Goal: Information Seeking & Learning: Learn about a topic

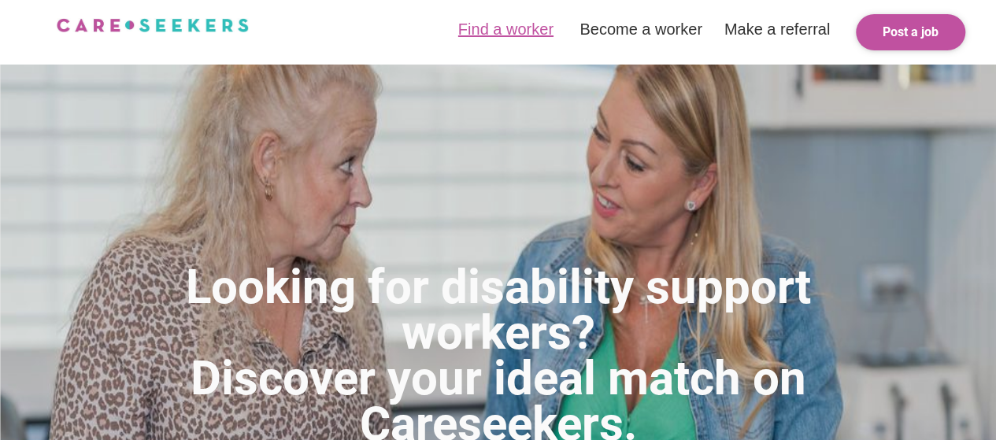
click at [502, 30] on link "Find a worker" at bounding box center [505, 28] width 95 height 17
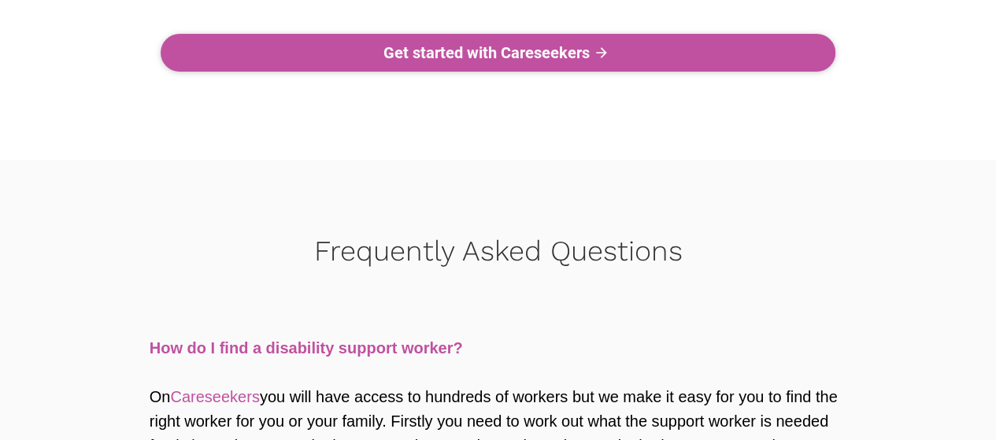
scroll to position [5004, 0]
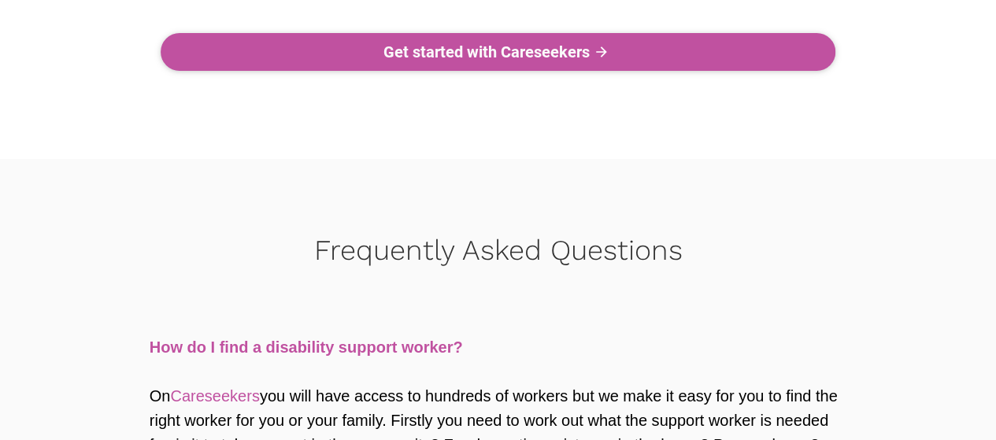
click at [428, 59] on div "Get started with Careseekers" at bounding box center [487, 52] width 206 height 19
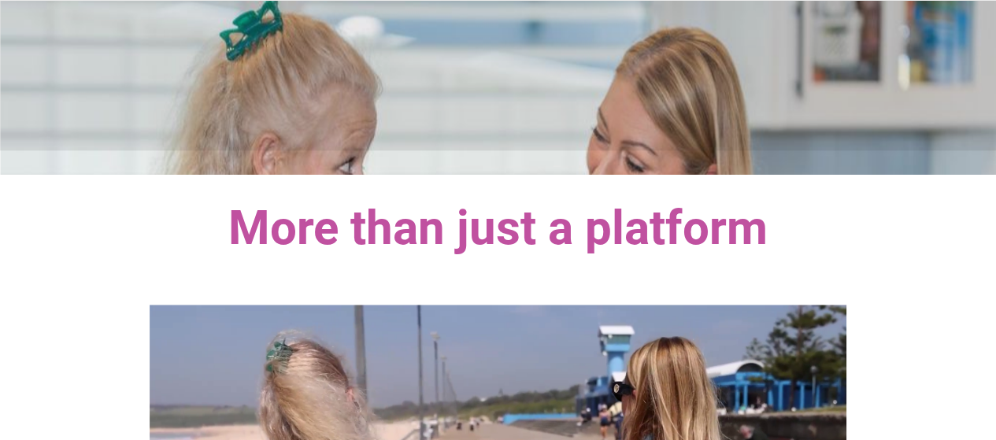
scroll to position [0, 0]
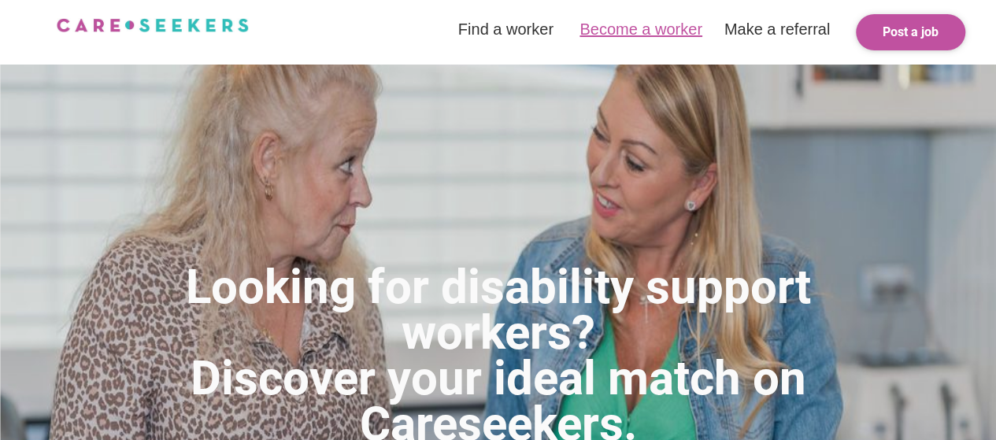
click at [641, 33] on link "Become a worker" at bounding box center [641, 28] width 123 height 17
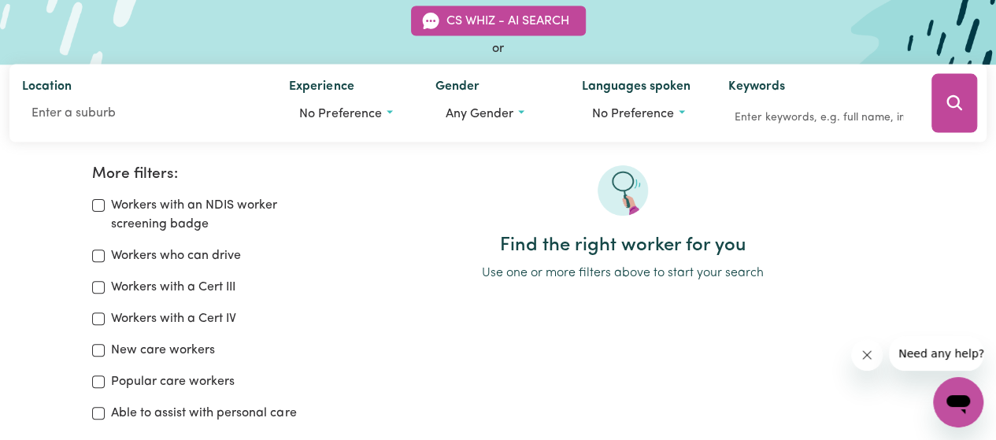
scroll to position [145, 0]
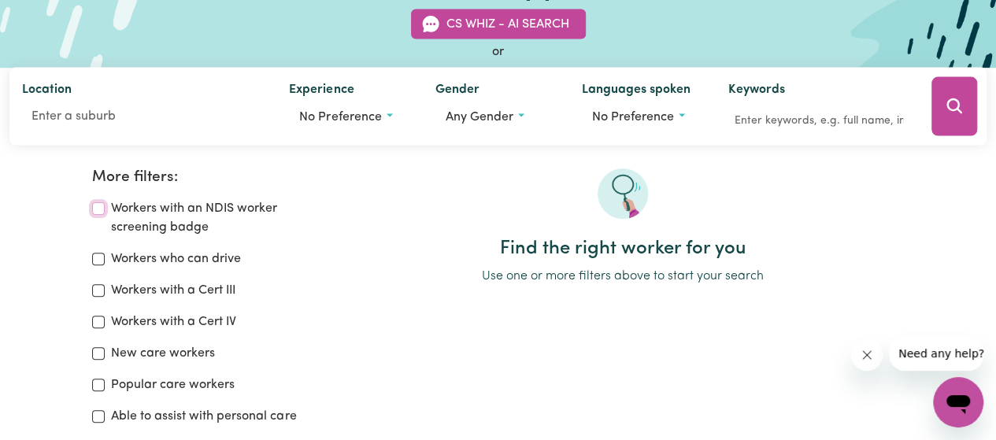
click at [102, 202] on input "Workers with an NDIS worker screening badge" at bounding box center [98, 208] width 13 height 13
checkbox input "true"
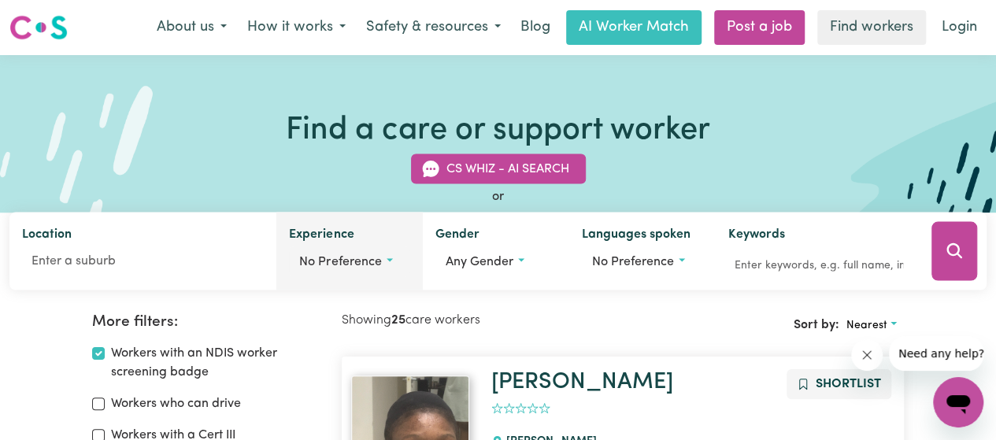
click at [336, 259] on span "No preference" at bounding box center [340, 262] width 82 height 13
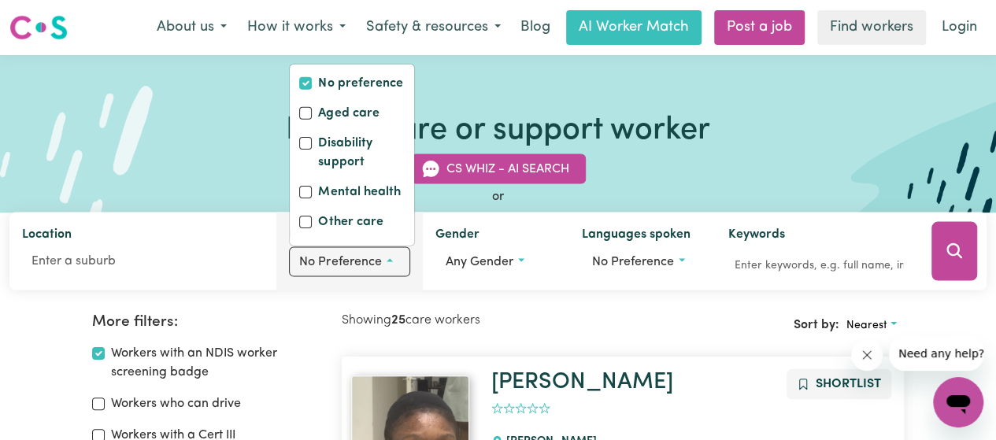
click at [336, 259] on span "No preference" at bounding box center [340, 262] width 82 height 13
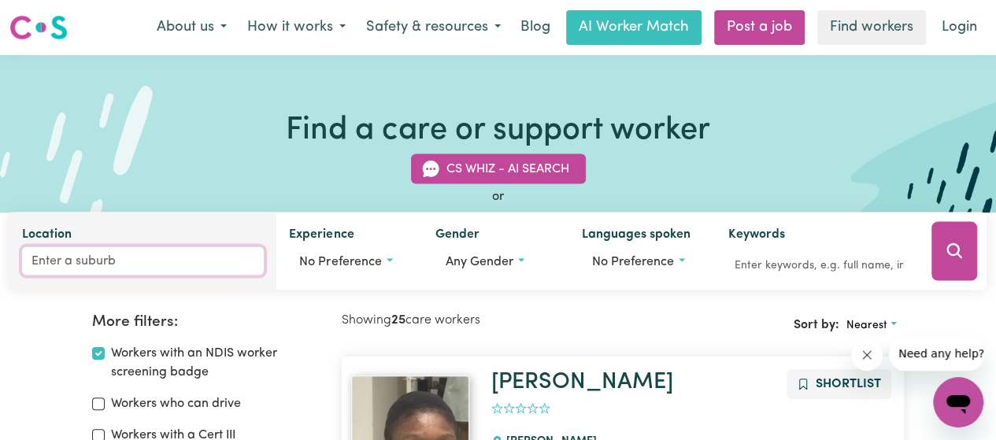
click at [169, 263] on input "Location" at bounding box center [143, 261] width 242 height 28
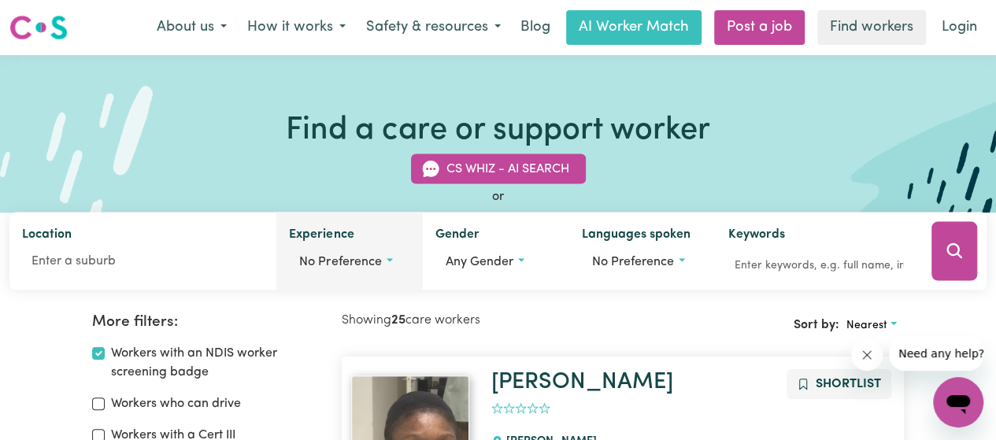
click at [332, 259] on span "No preference" at bounding box center [340, 262] width 82 height 13
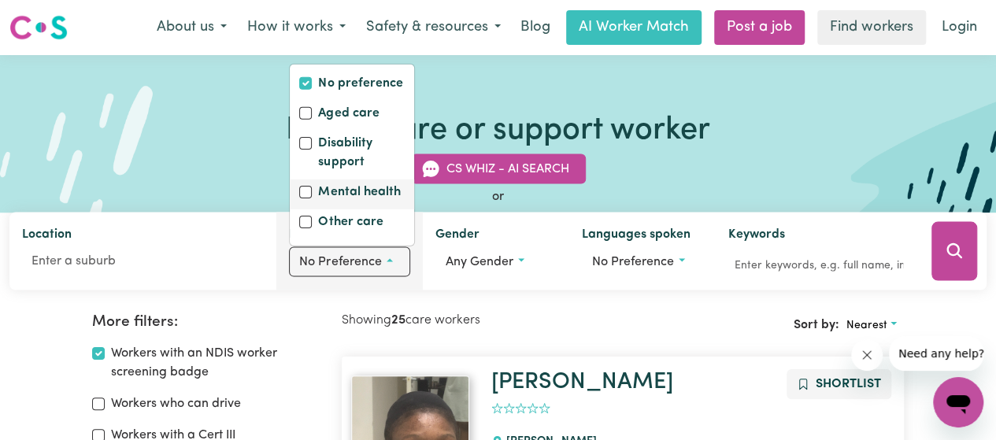
click at [366, 193] on label "Mental health" at bounding box center [359, 194] width 82 height 22
click at [312, 193] on input "Mental health" at bounding box center [305, 192] width 13 height 13
checkbox input "true"
checkbox input "false"
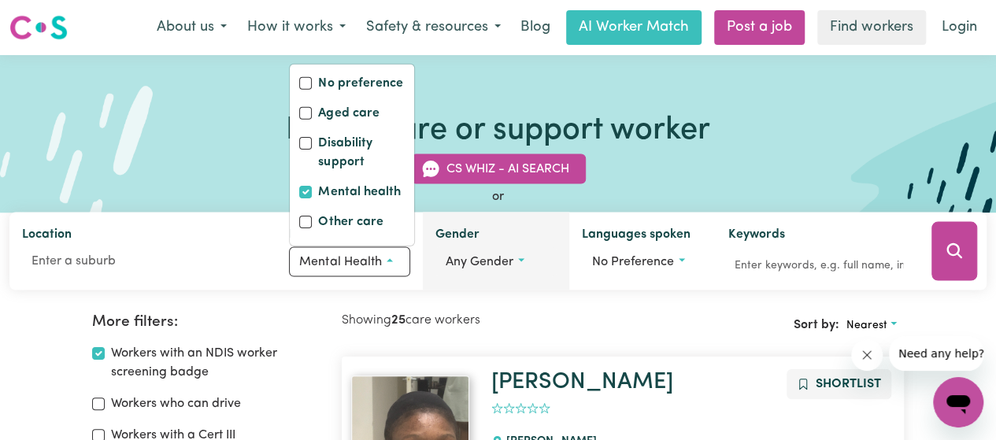
click at [472, 258] on span "Any gender" at bounding box center [480, 262] width 68 height 13
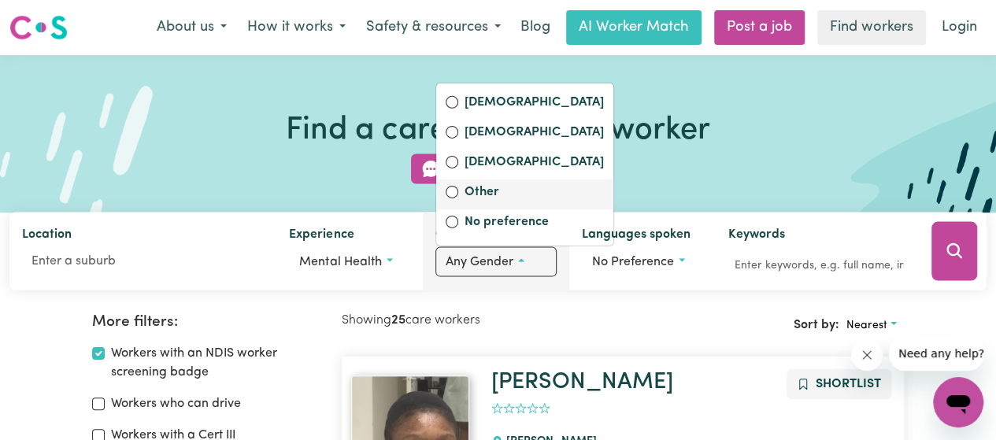
click at [479, 185] on label "Other" at bounding box center [534, 194] width 139 height 22
click at [458, 186] on input "Other" at bounding box center [452, 192] width 13 height 13
radio input "true"
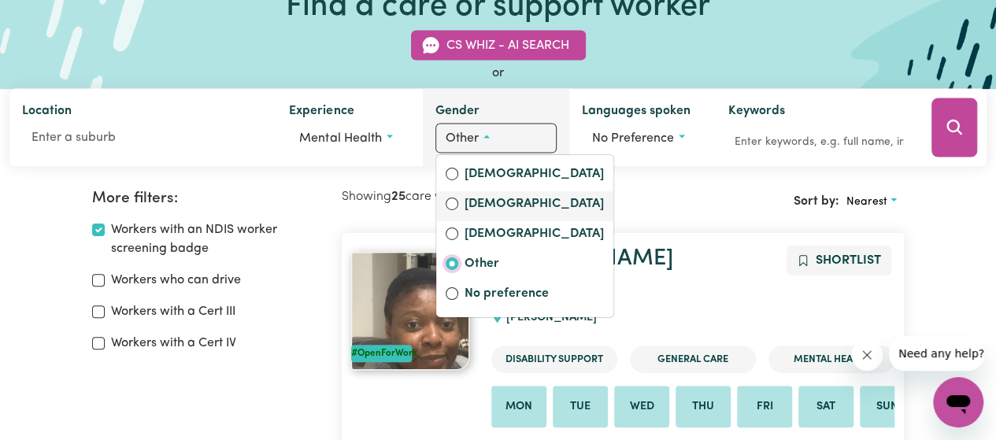
scroll to position [143, 0]
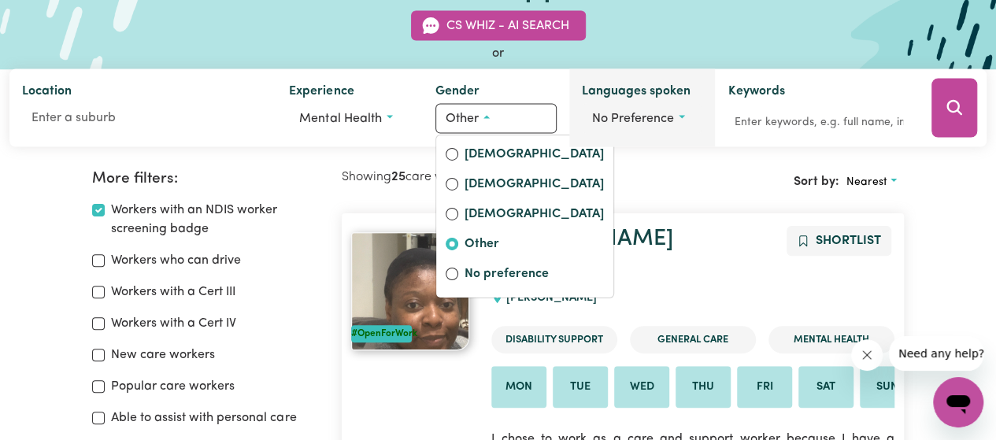
click at [639, 125] on button "No preference" at bounding box center [642, 119] width 121 height 30
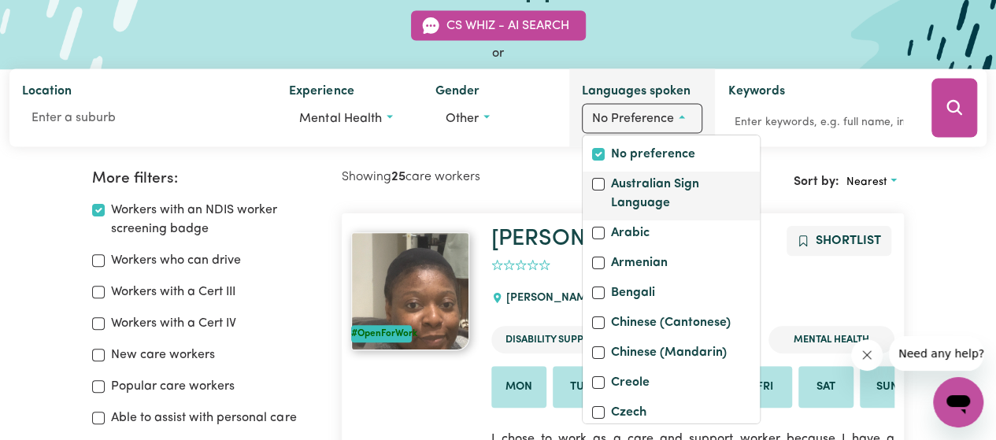
click at [621, 202] on label "Australian Sign Language" at bounding box center [680, 195] width 139 height 41
click at [605, 191] on input "Australian Sign Language" at bounding box center [598, 184] width 13 height 13
checkbox input "true"
checkbox input "false"
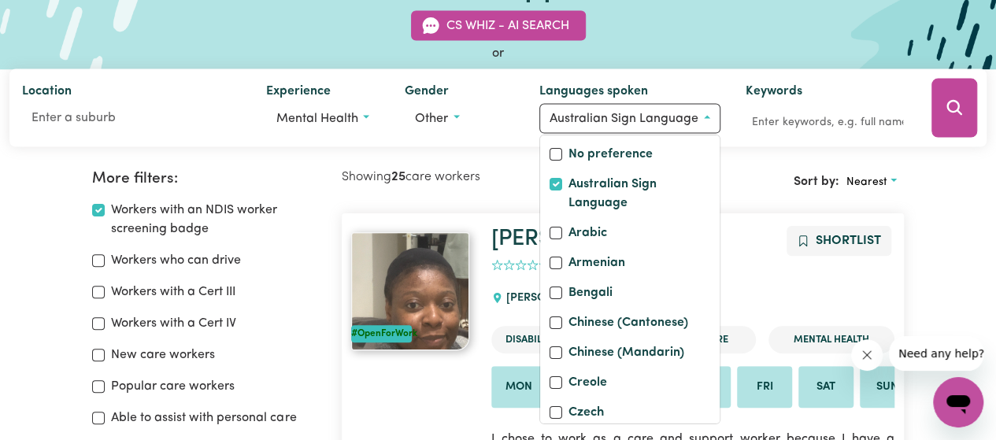
click at [763, 181] on div "Sort by: Nearest" at bounding box center [763, 182] width 281 height 24
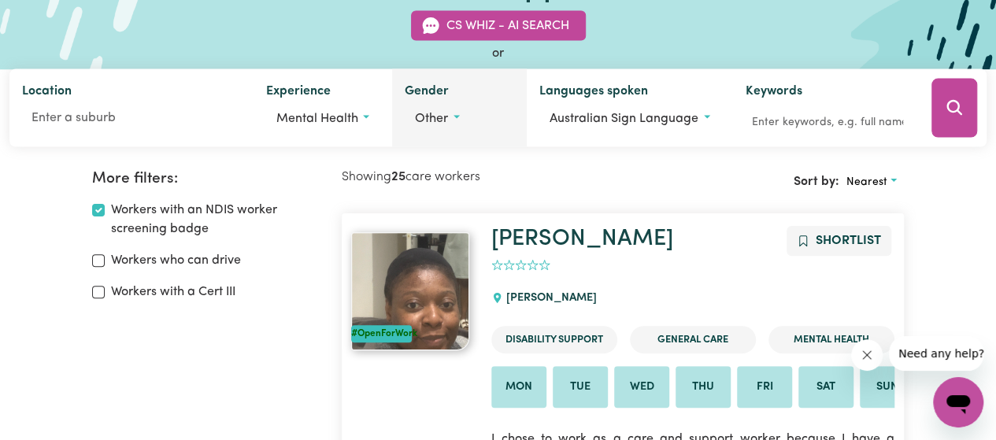
scroll to position [0, 0]
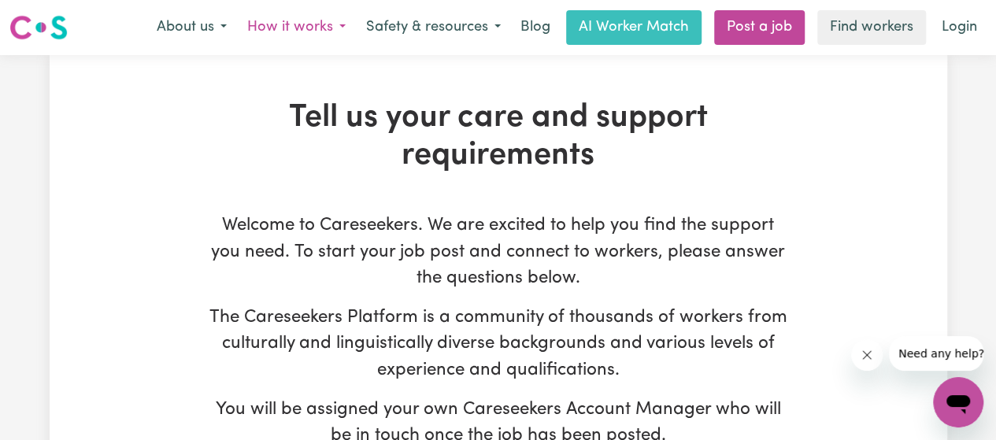
click at [302, 31] on button "How it works" at bounding box center [296, 27] width 119 height 33
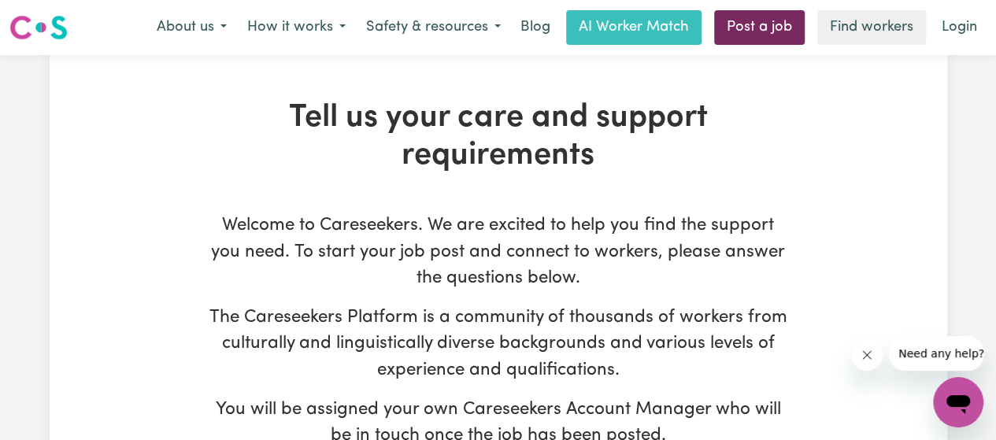
click at [737, 28] on link "Post a job" at bounding box center [759, 27] width 91 height 35
click at [194, 23] on button "About us" at bounding box center [191, 27] width 91 height 33
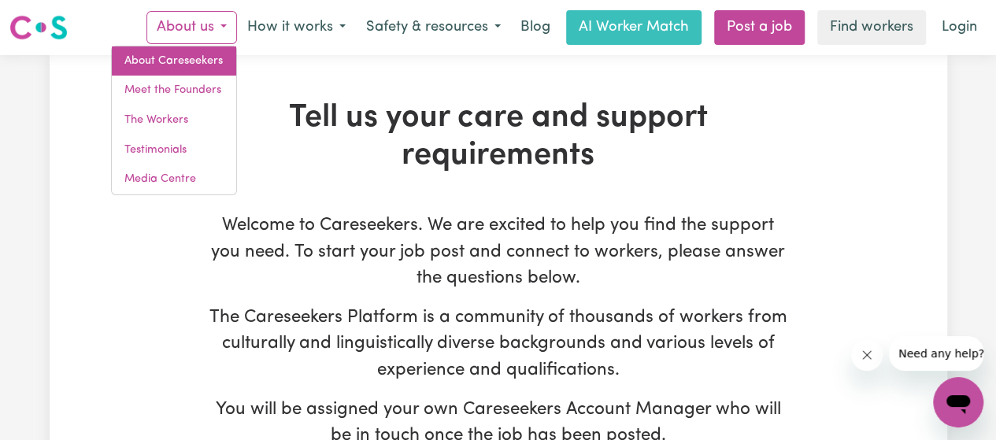
click at [170, 68] on link "About Careseekers" at bounding box center [174, 61] width 124 height 30
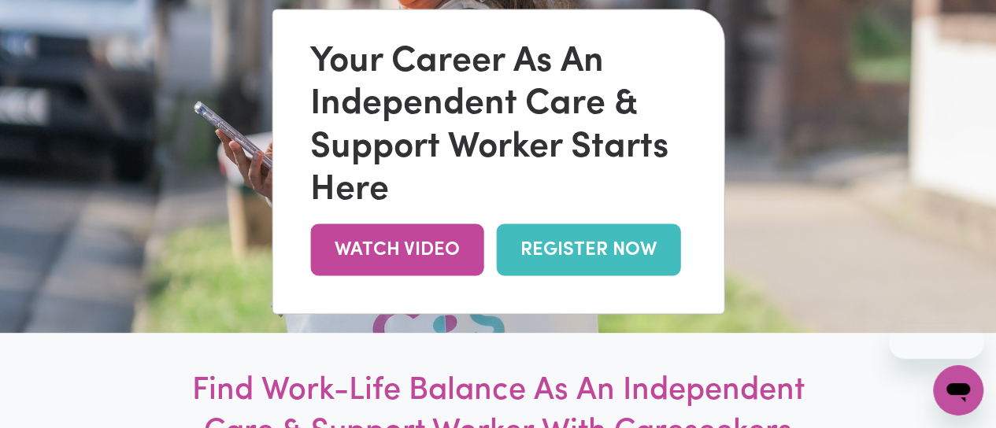
scroll to position [158, 0]
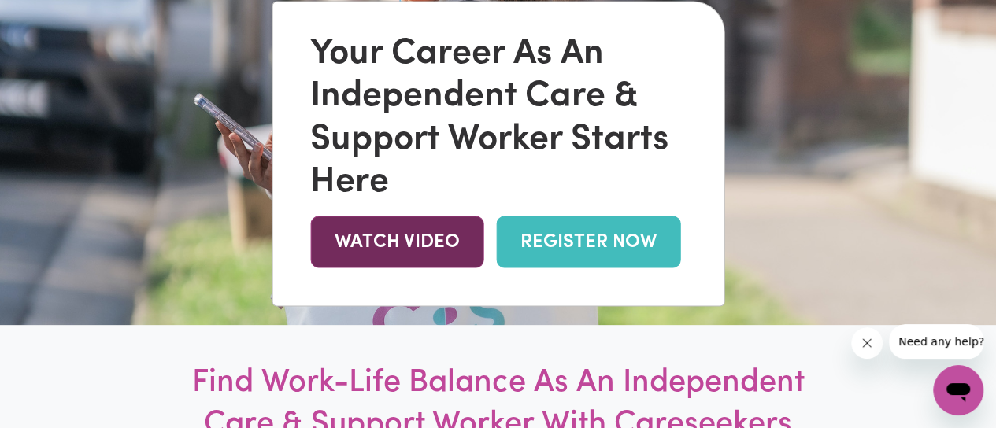
click at [398, 261] on link "WATCH VIDEO" at bounding box center [396, 242] width 173 height 51
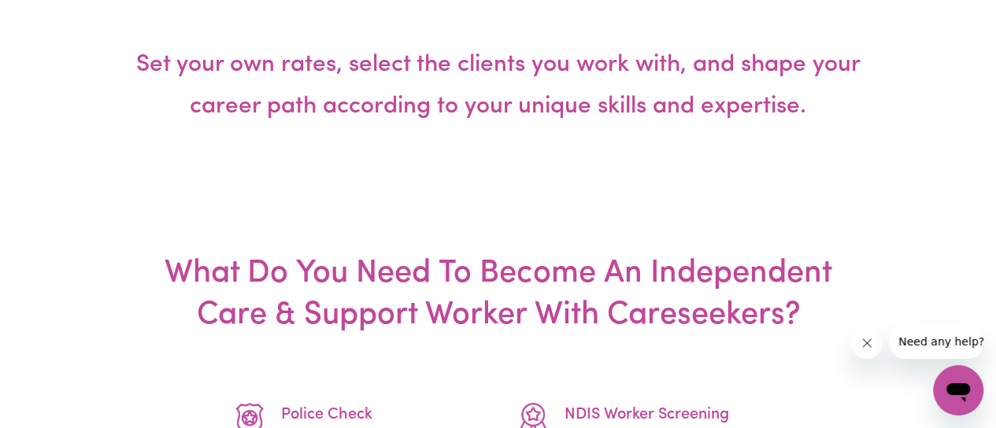
scroll to position [2772, 0]
